Goal: Transaction & Acquisition: Purchase product/service

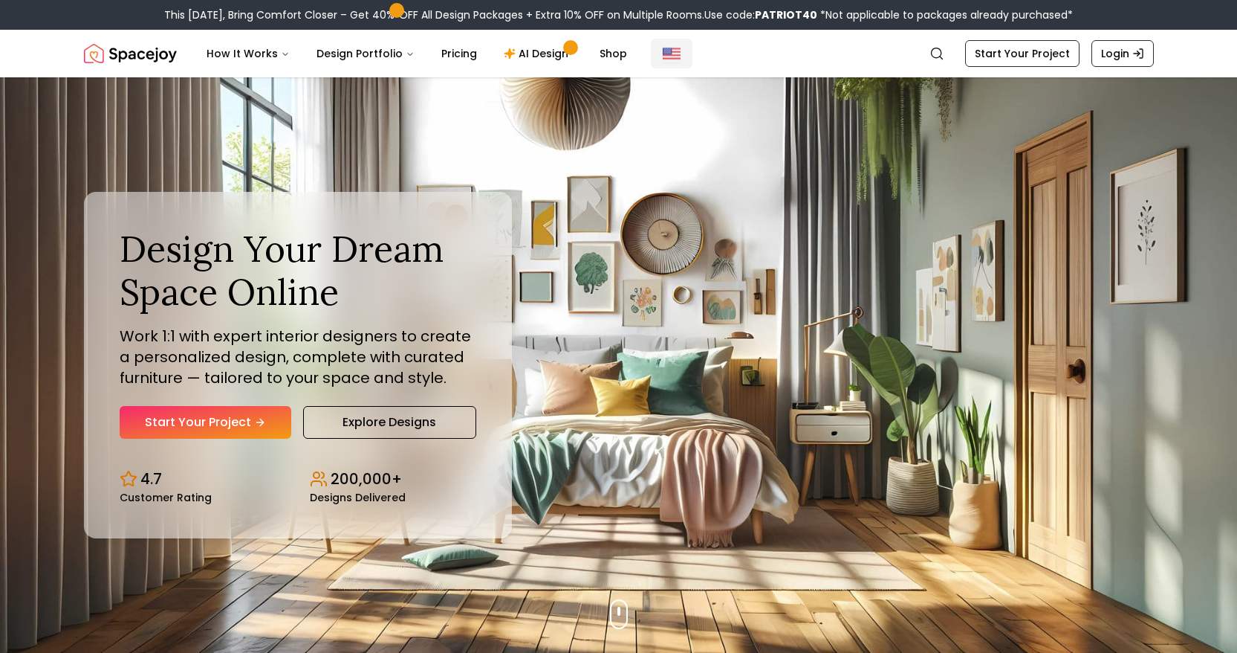
click at [663, 49] on img "Global" at bounding box center [672, 54] width 18 height 18
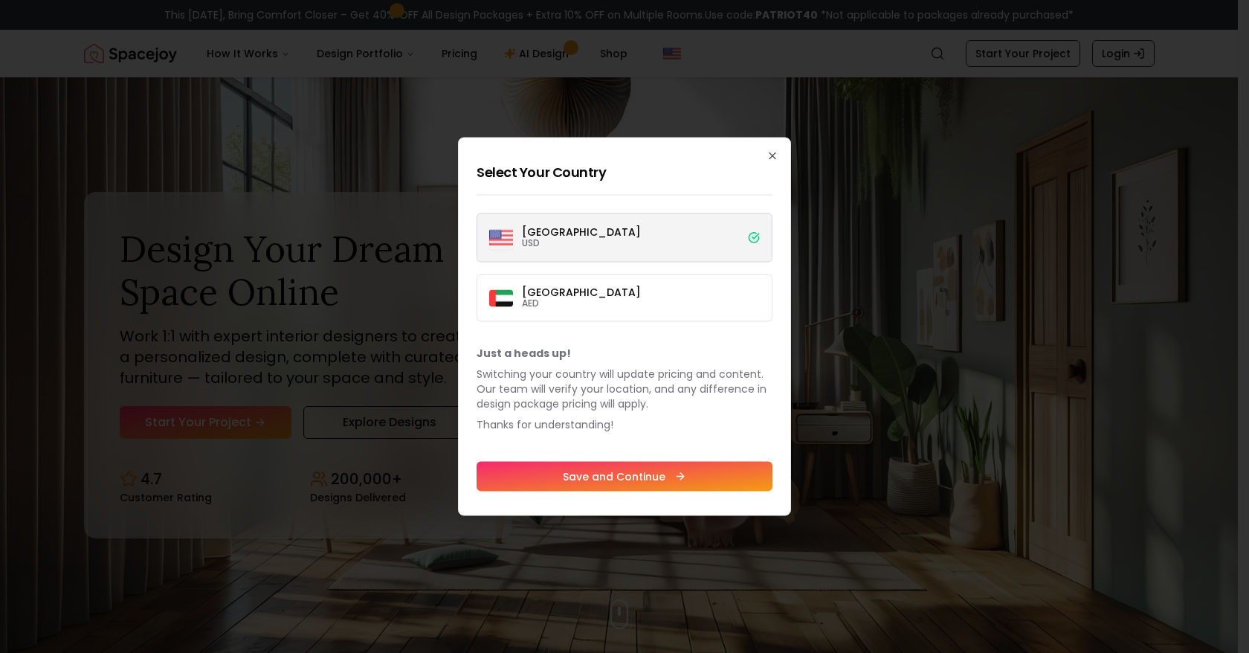
click at [661, 230] on label "[GEOGRAPHIC_DATA] USD" at bounding box center [624, 237] width 296 height 49
click at [0, 0] on button "[GEOGRAPHIC_DATA] USD" at bounding box center [0, 0] width 0 height 0
click at [775, 152] on icon "button" at bounding box center [772, 156] width 12 height 12
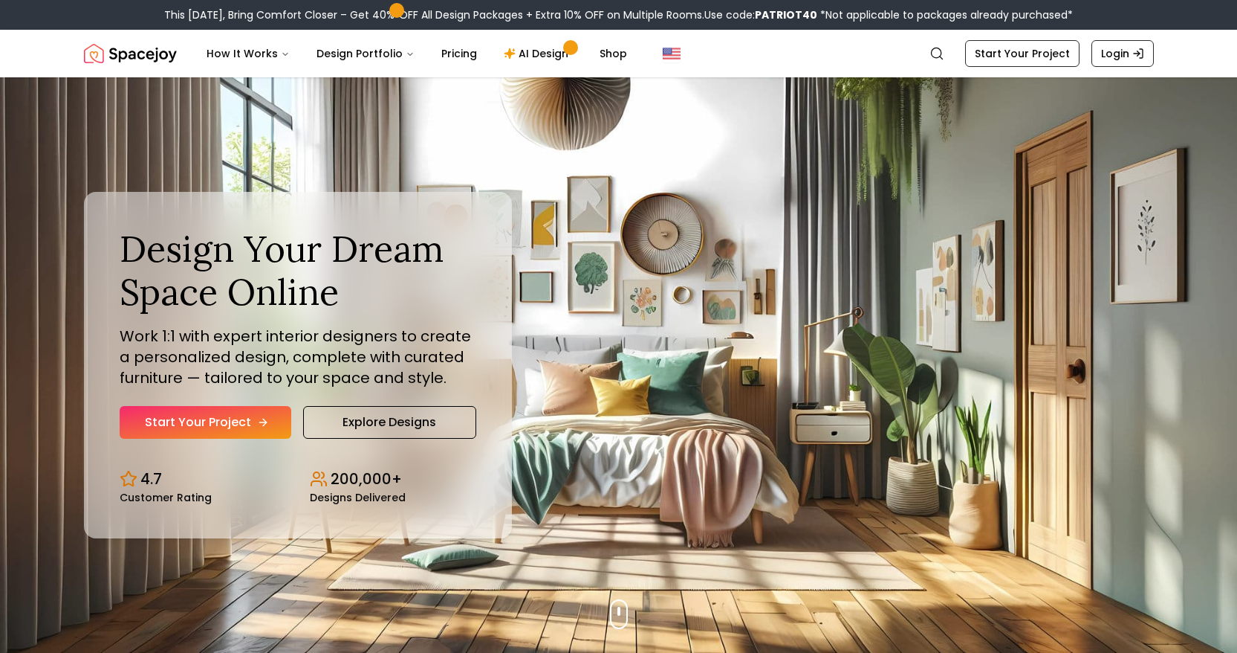
click at [242, 415] on link "Start Your Project" at bounding box center [206, 422] width 172 height 33
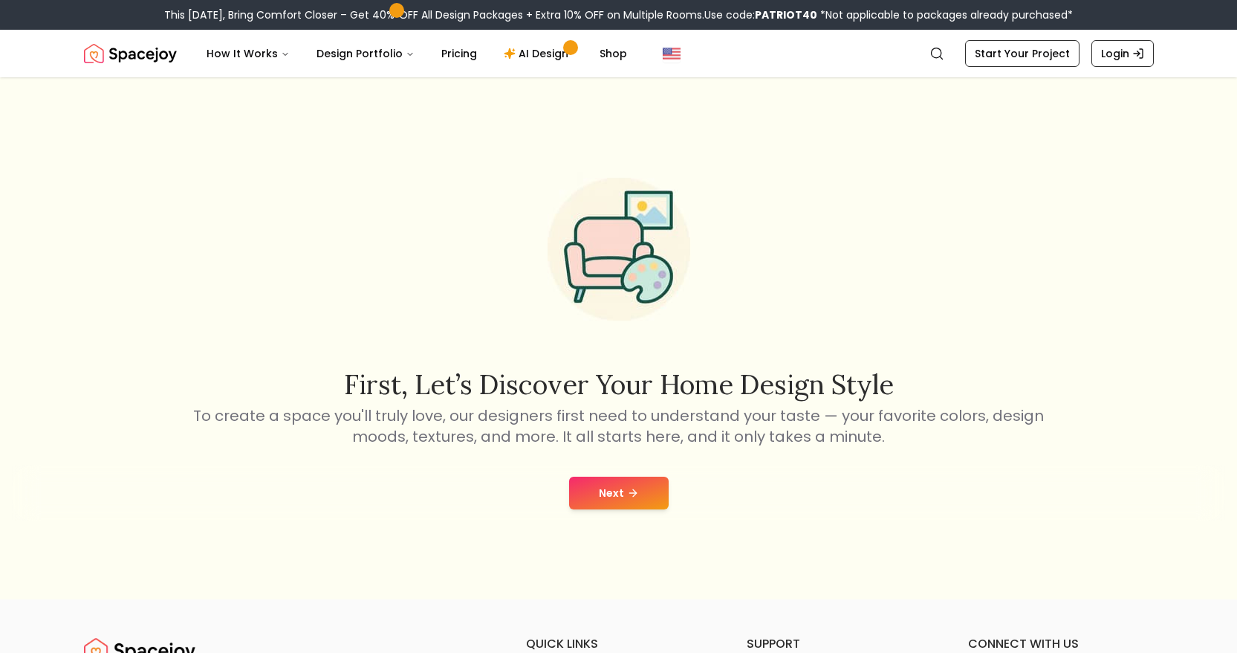
click at [631, 497] on icon at bounding box center [633, 493] width 12 height 12
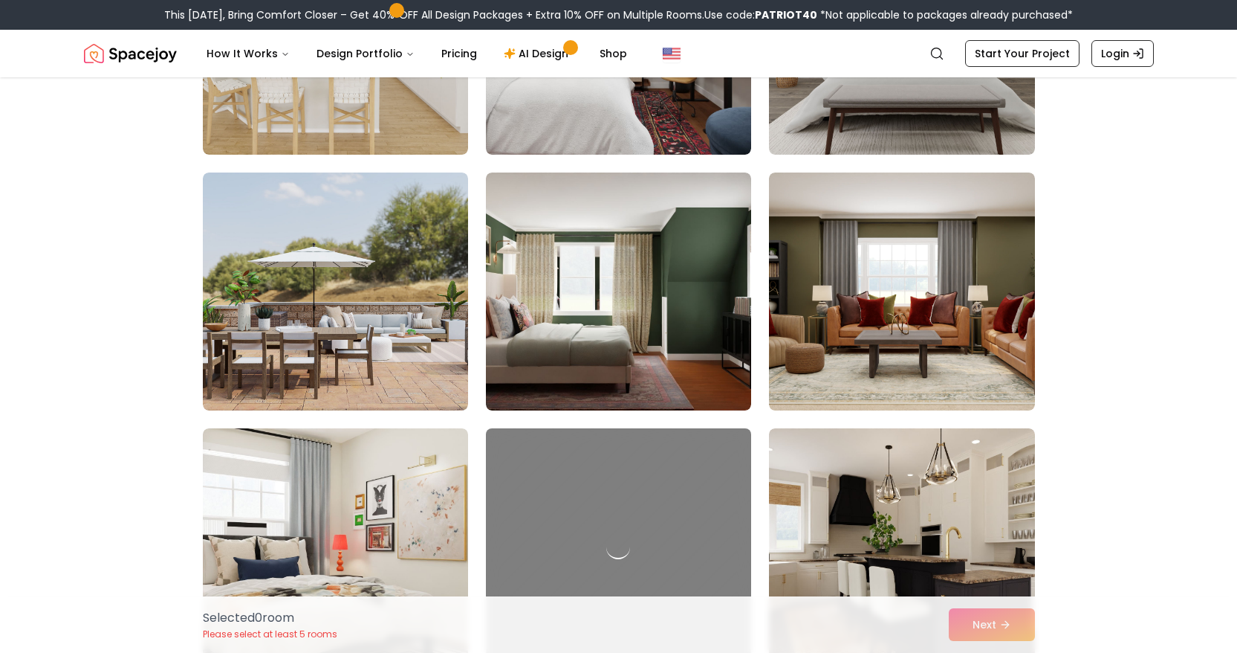
scroll to position [801, 0]
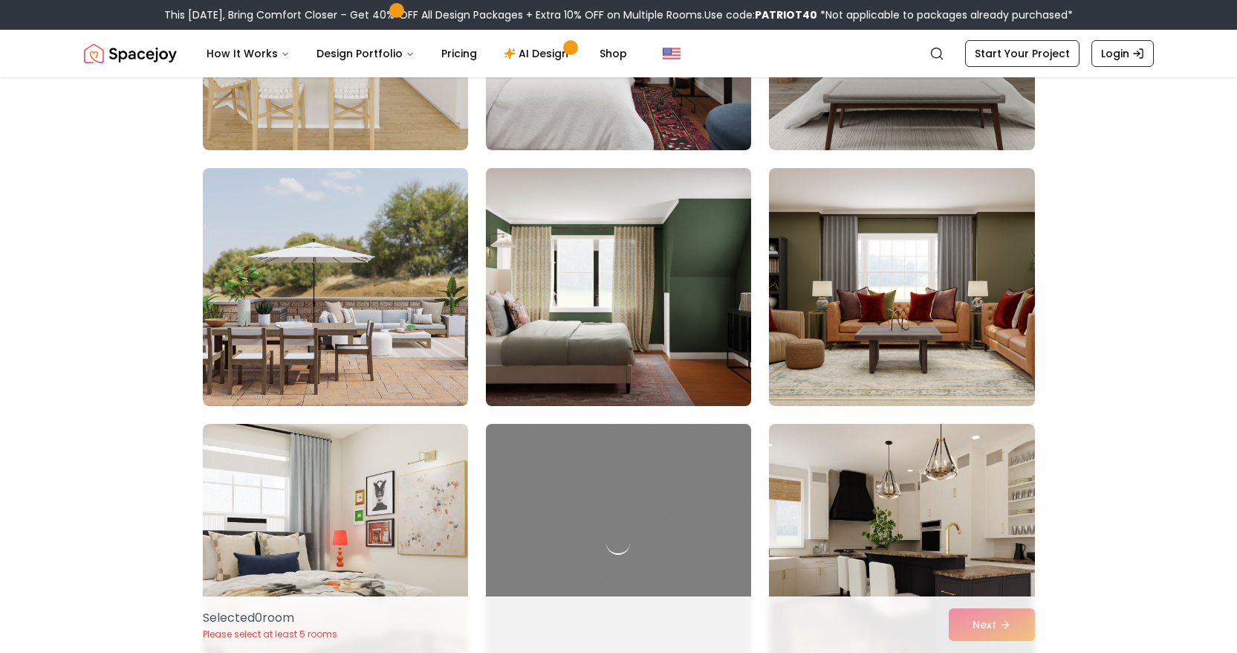
click at [695, 298] on img at bounding box center [618, 287] width 279 height 250
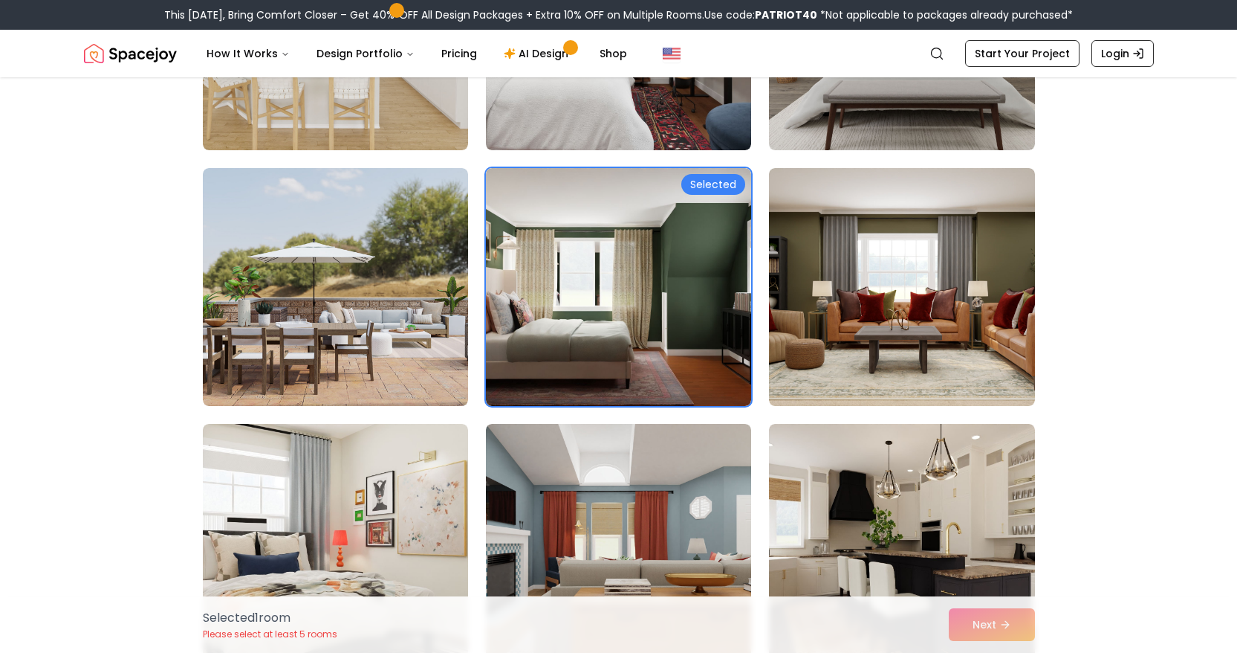
click at [977, 610] on div "Selected 1 room Please select at least 5 rooms Next" at bounding box center [619, 624] width 856 height 56
click at [988, 622] on div "Selected 1 room Please select at least 5 rooms Next" at bounding box center [619, 624] width 856 height 56
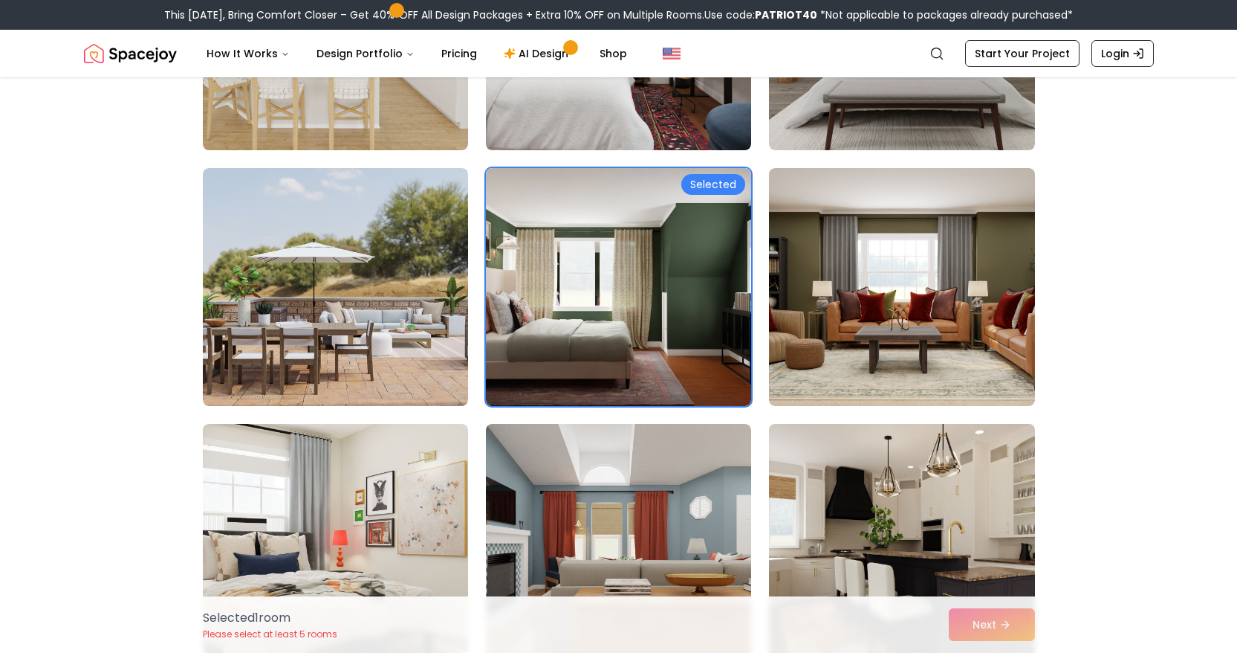
click at [905, 501] on img at bounding box center [901, 543] width 279 height 250
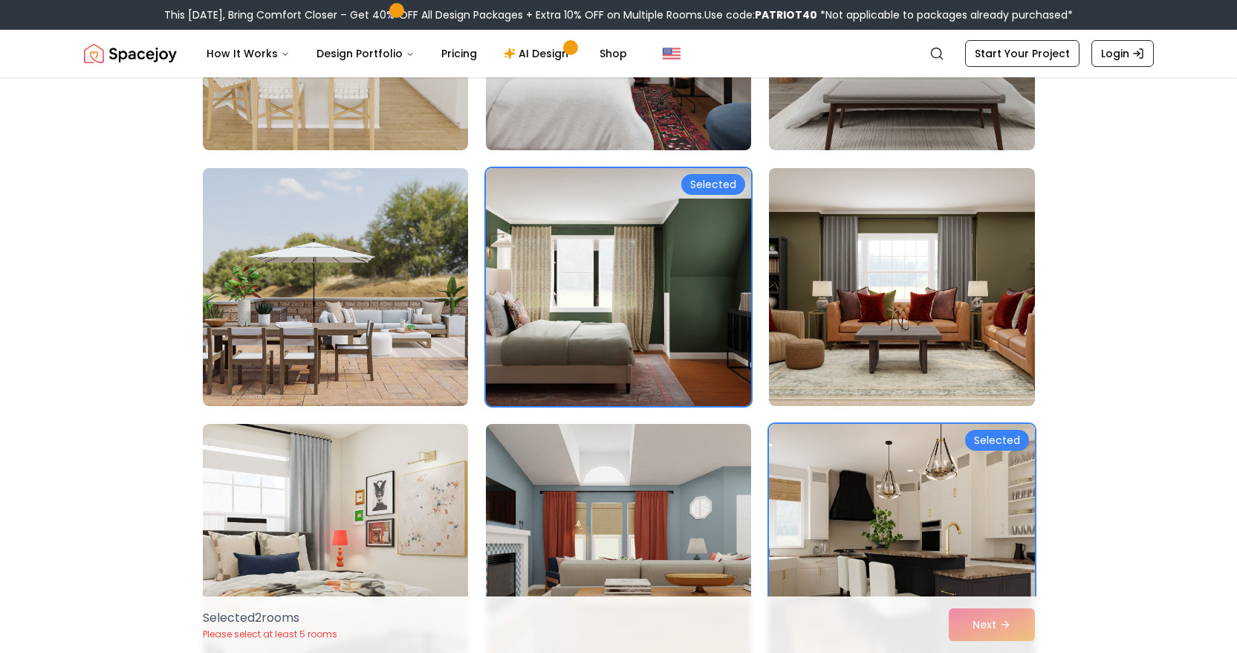
click at [733, 345] on img at bounding box center [618, 287] width 279 height 250
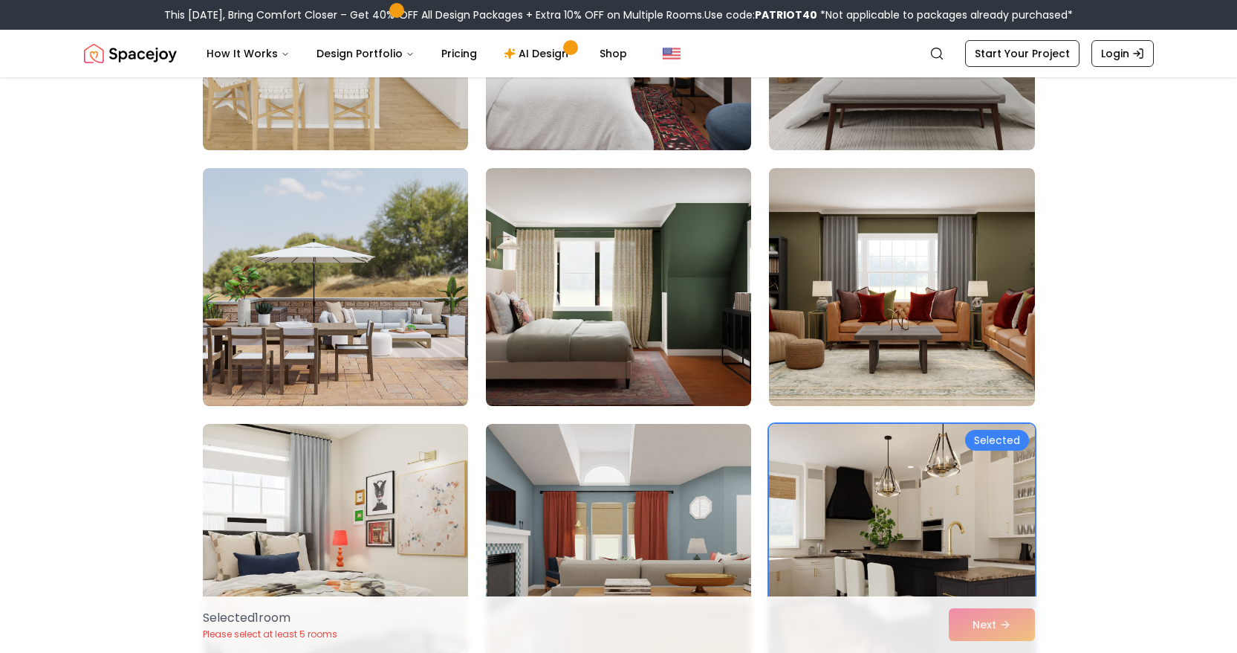
click at [859, 477] on img at bounding box center [901, 543] width 279 height 250
